Goal: Task Accomplishment & Management: Manage account settings

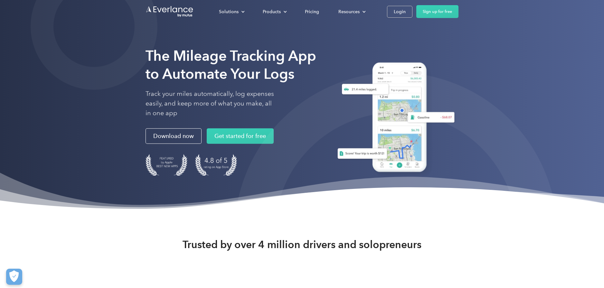
click at [566, 88] on div "The Mileage Tracking App to Automate Your Logs Track your miles automatically, …" at bounding box center [302, 106] width 604 height 213
click at [404, 11] on div "Login" at bounding box center [400, 12] width 12 height 8
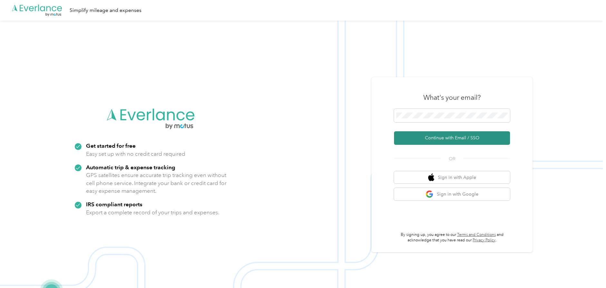
click at [438, 137] on button "Continue with Email / SSO" at bounding box center [452, 138] width 116 height 14
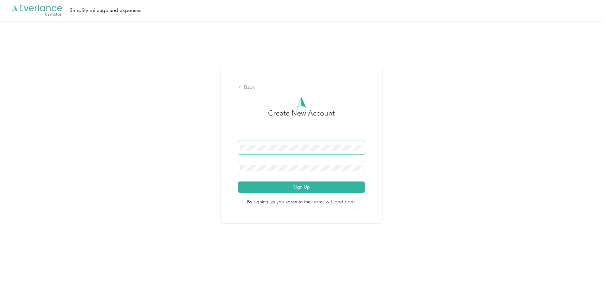
click at [318, 144] on span at bounding box center [301, 148] width 127 height 14
click at [238, 182] on button "Sign Up" at bounding box center [301, 187] width 127 height 11
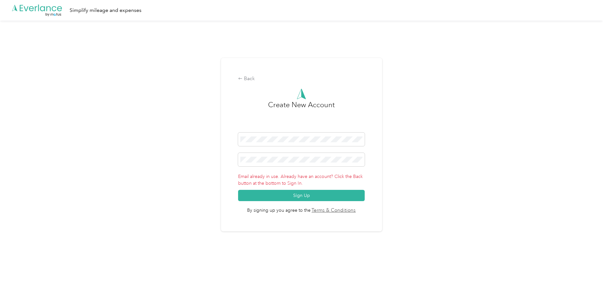
click at [198, 204] on div "Back Create New Account Email already in use. Already have an account? Click th…" at bounding box center [301, 148] width 603 height 254
click at [245, 81] on div "Back" at bounding box center [301, 79] width 127 height 8
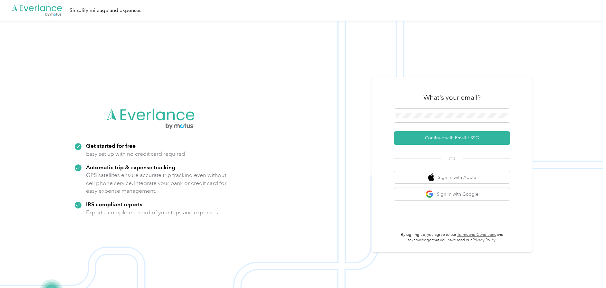
click at [302, 214] on img at bounding box center [301, 165] width 603 height 288
click at [457, 196] on button "Sign in with Google" at bounding box center [452, 194] width 116 height 13
drag, startPoint x: 560, startPoint y: 81, endPoint x: 556, endPoint y: 81, distance: 3.5
click at [560, 81] on img at bounding box center [301, 165] width 603 height 288
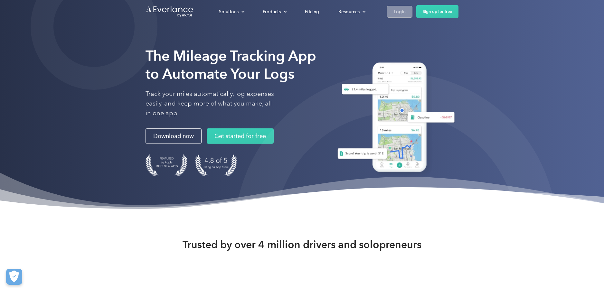
click at [396, 14] on div "Login" at bounding box center [400, 12] width 12 height 8
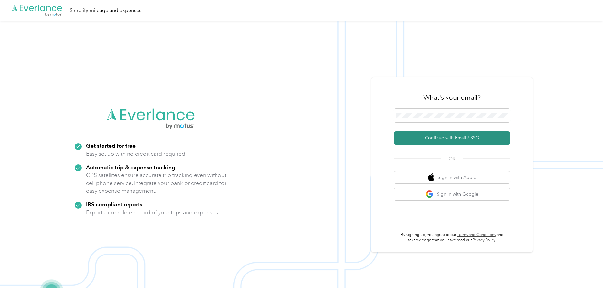
click at [436, 143] on button "Continue with Email / SSO" at bounding box center [452, 138] width 116 height 14
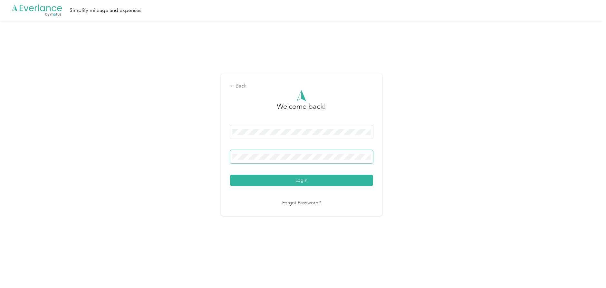
click at [230, 175] on button "Login" at bounding box center [301, 180] width 143 height 11
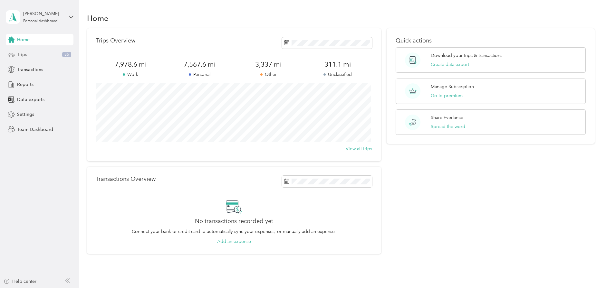
click at [19, 53] on span "Trips" at bounding box center [22, 54] width 10 height 7
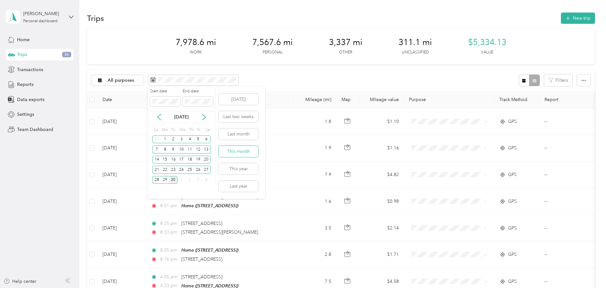
click at [242, 149] on button "This month" at bounding box center [238, 151] width 39 height 11
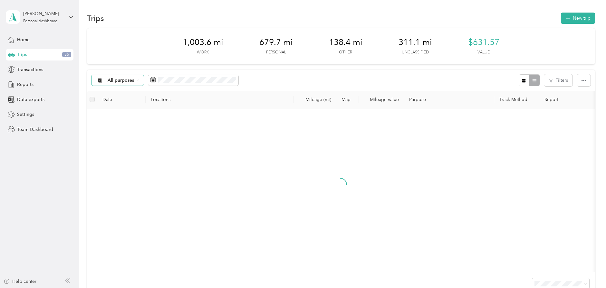
click at [128, 80] on span "All purposes" at bounding box center [121, 80] width 27 height 5
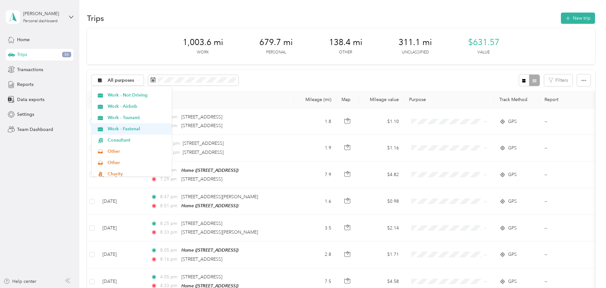
scroll to position [64, 0]
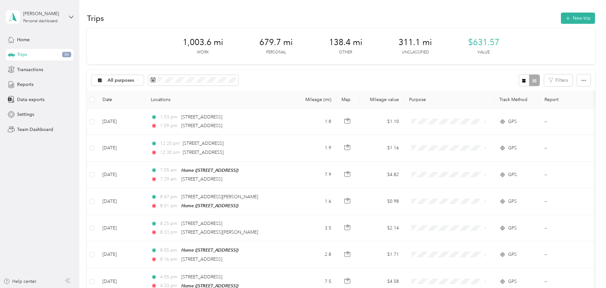
click at [130, 139] on span "Work - Fastenal" at bounding box center [138, 140] width 60 height 7
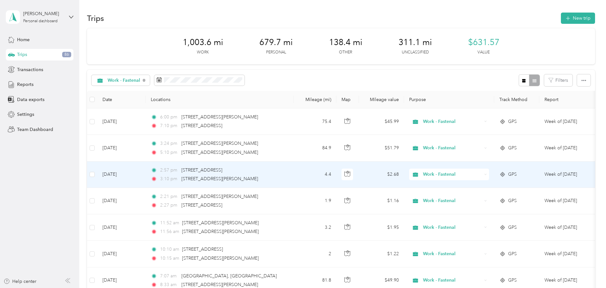
scroll to position [32, 0]
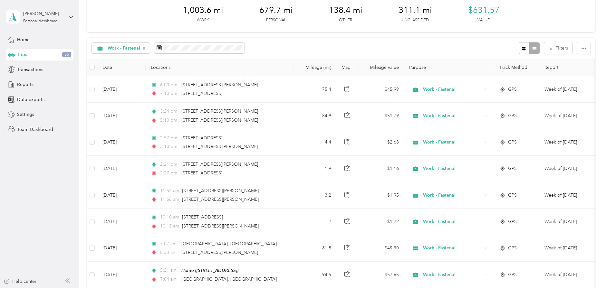
click at [46, 202] on aside "Patrick F Personal dashboard Home Trips 86 Transactions Reports Data exports Se…" at bounding box center [39, 144] width 79 height 288
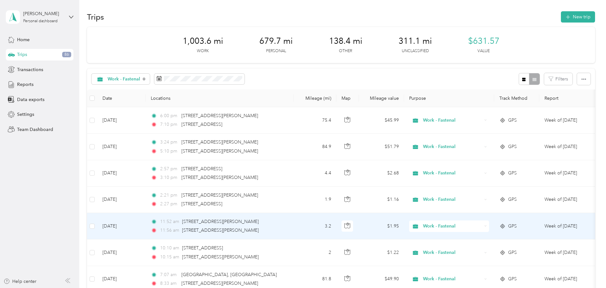
scroll to position [0, 0]
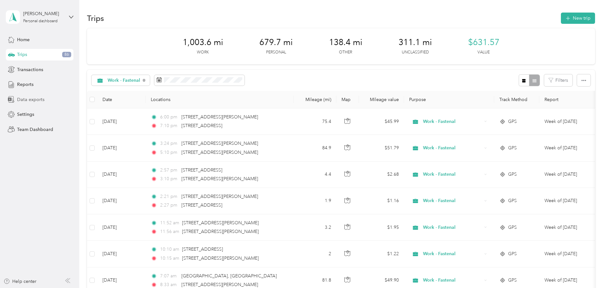
click at [26, 98] on span "Data exports" at bounding box center [30, 99] width 27 height 7
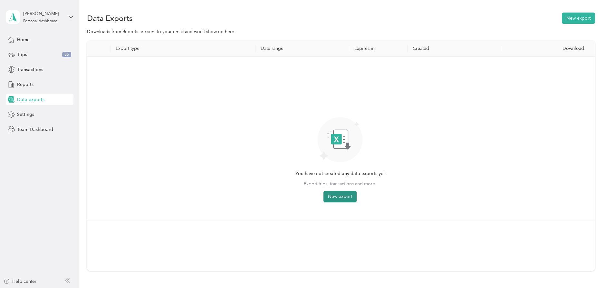
click at [347, 196] on button "New export" at bounding box center [339, 197] width 33 height 12
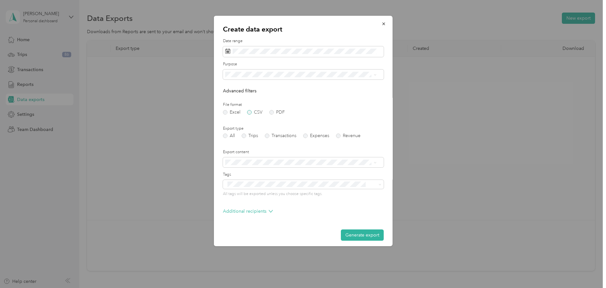
click at [249, 111] on label "CSV" at bounding box center [254, 112] width 15 height 5
click at [246, 139] on form "Date range Purpose Advanced filters File format Excel CSV PDF Export type All T…" at bounding box center [303, 139] width 161 height 203
click at [245, 135] on label "Trips" at bounding box center [249, 136] width 16 height 5
click at [352, 235] on button "Generate export" at bounding box center [361, 235] width 43 height 11
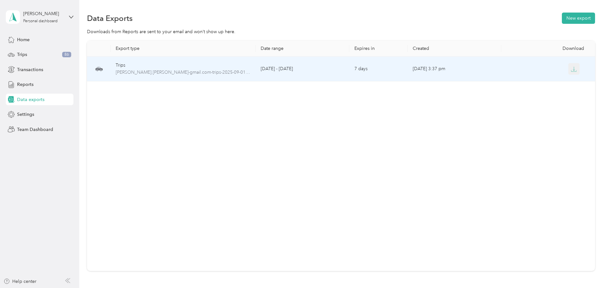
click at [571, 67] on icon "button" at bounding box center [574, 69] width 6 height 6
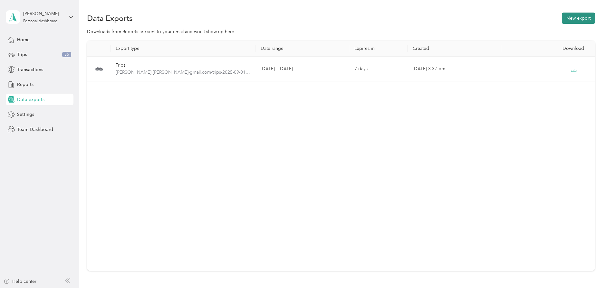
click at [578, 14] on button "New export" at bounding box center [578, 18] width 33 height 11
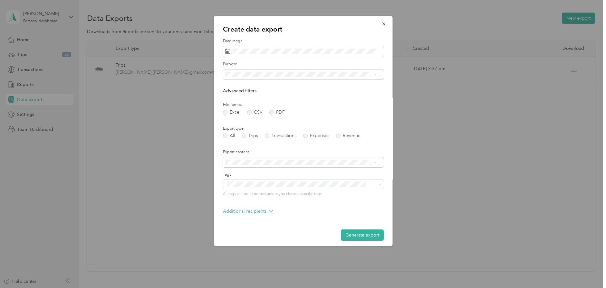
click at [215, 88] on div "Create data export Date range Purpose Advanced filters File format Excel CSV PD…" at bounding box center [303, 131] width 179 height 231
click at [355, 235] on button "Generate export" at bounding box center [361, 235] width 43 height 11
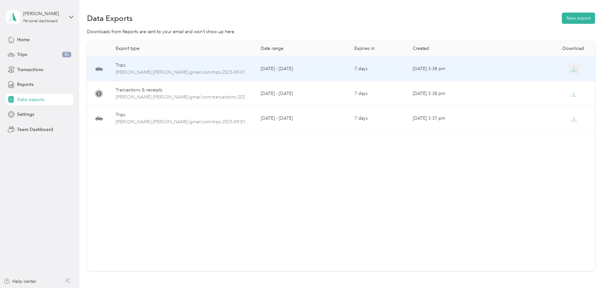
click at [572, 70] on icon "button" at bounding box center [574, 69] width 6 height 6
